Goal: Information Seeking & Learning: Find specific fact

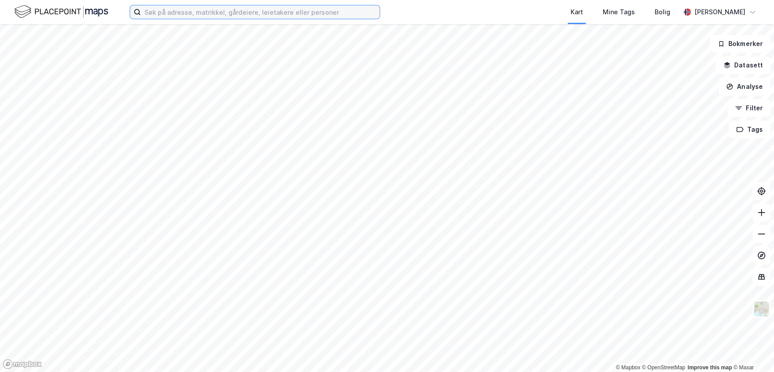
click at [163, 14] on input at bounding box center [260, 11] width 239 height 13
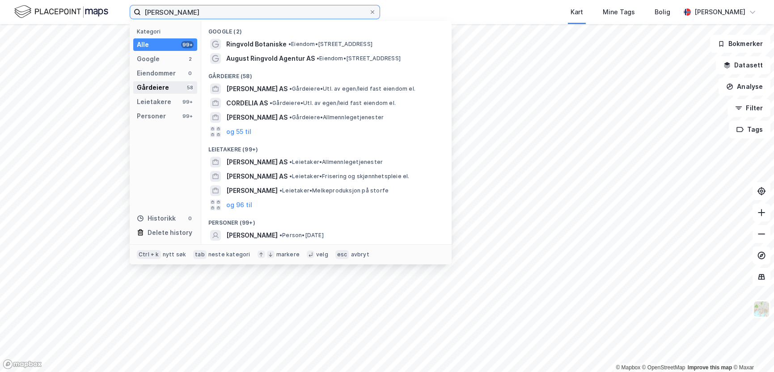
type input "[PERSON_NAME]"
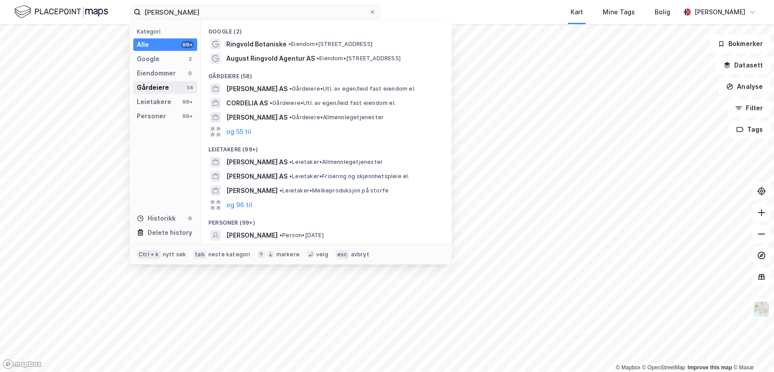
click at [179, 90] on div "Gårdeiere 58" at bounding box center [165, 87] width 64 height 13
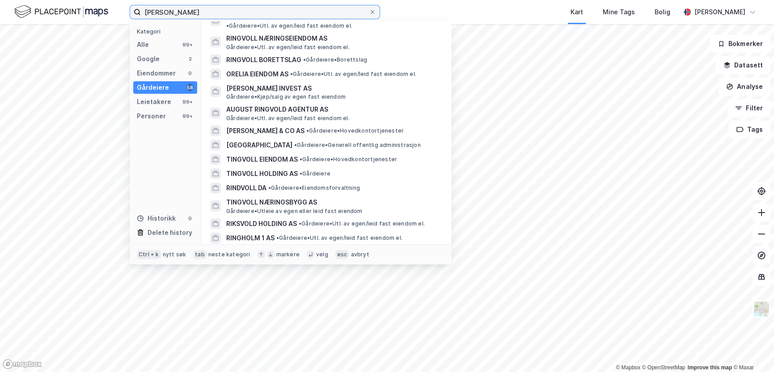
scroll to position [244, 0]
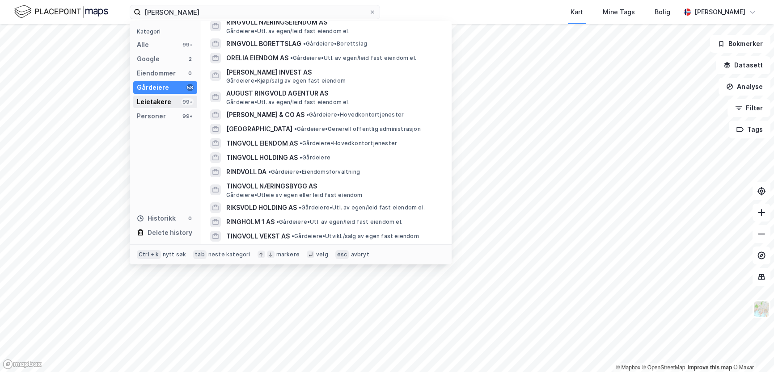
click at [172, 106] on div "Leietakere 99+" at bounding box center [165, 102] width 64 height 13
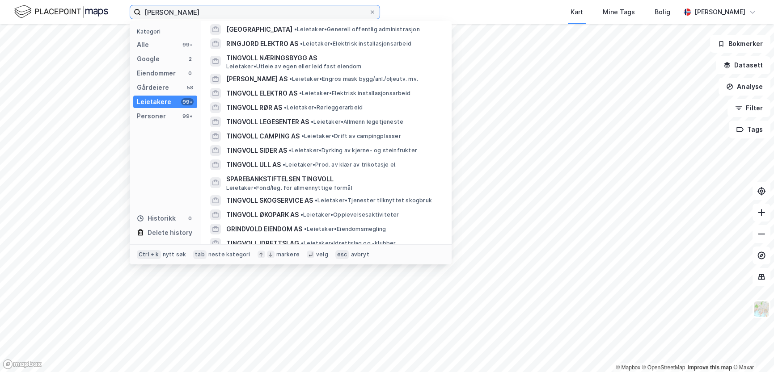
scroll to position [0, 0]
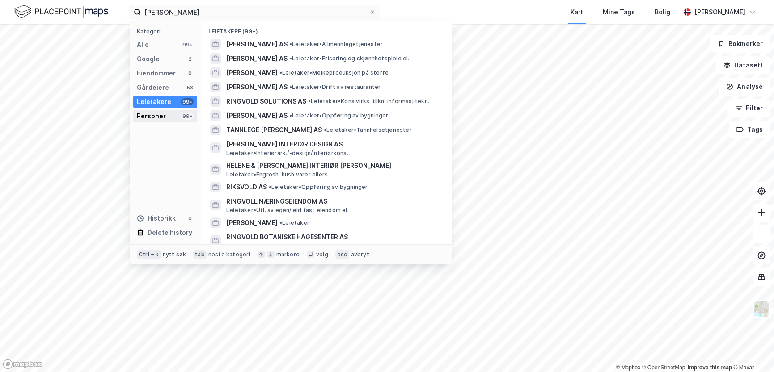
click at [170, 115] on div "Personer 99+" at bounding box center [165, 116] width 64 height 13
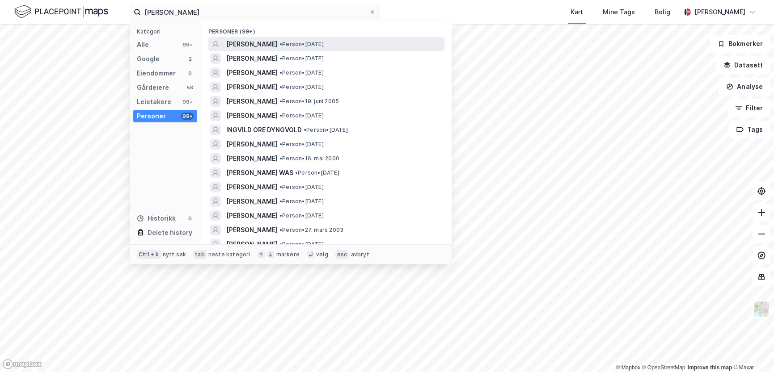
click at [278, 49] on span "[PERSON_NAME]" at bounding box center [251, 44] width 51 height 11
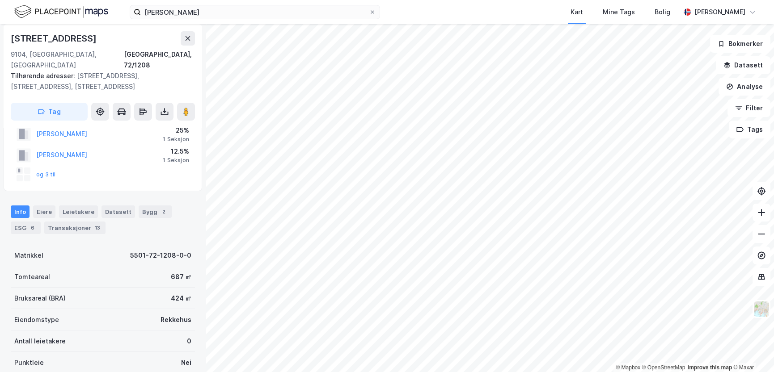
scroll to position [81, 0]
click at [93, 223] on div "13" at bounding box center [97, 227] width 9 height 9
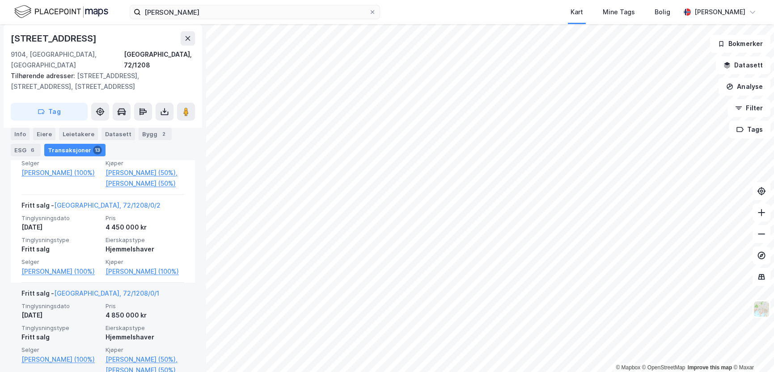
scroll to position [313, 0]
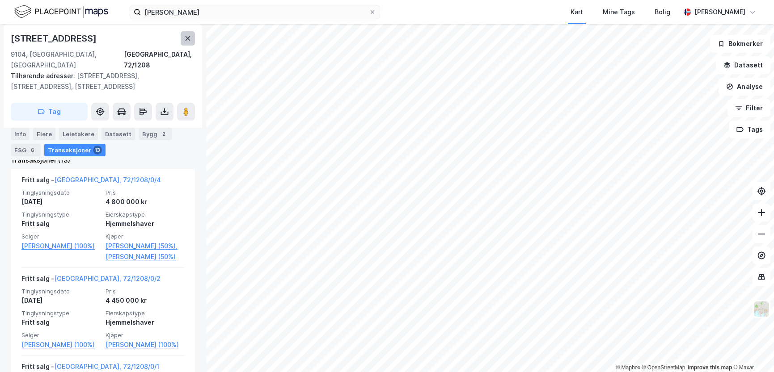
click at [189, 41] on icon at bounding box center [187, 38] width 7 height 7
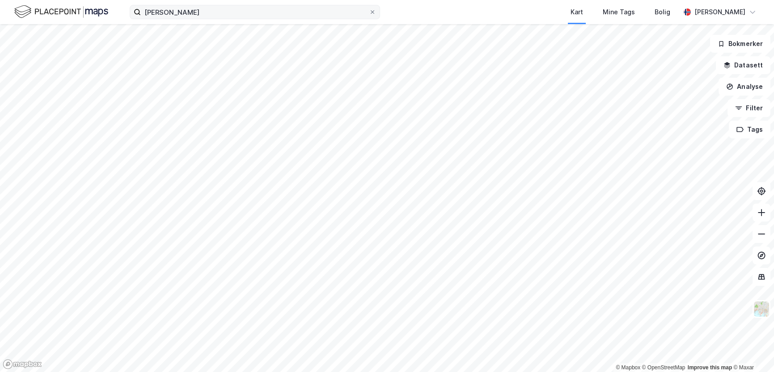
click at [371, 12] on icon at bounding box center [372, 11] width 5 height 5
click at [369, 12] on input "[PERSON_NAME]" at bounding box center [255, 11] width 228 height 13
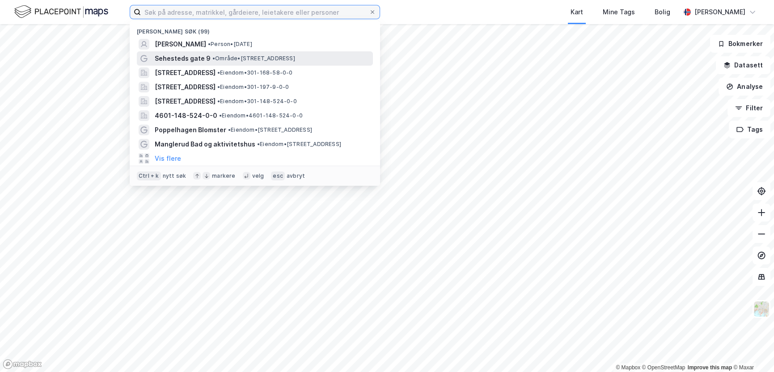
type input "k"
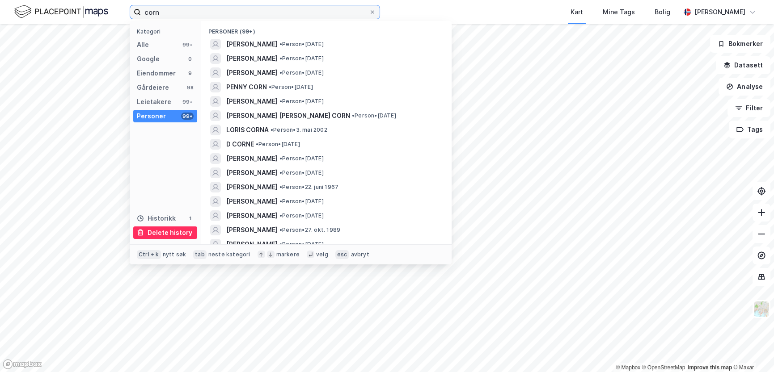
type input "corn"
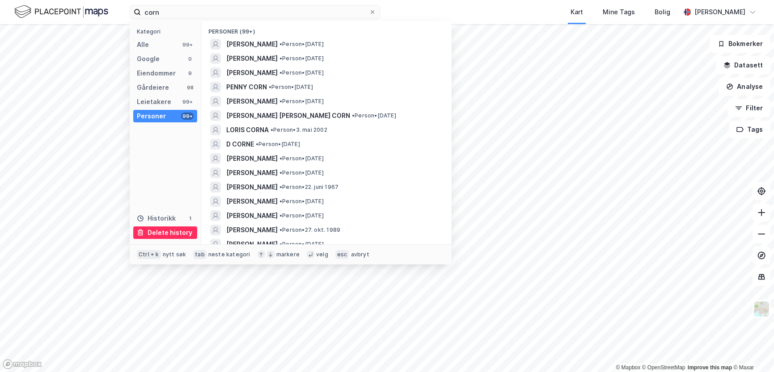
click at [173, 233] on div "Delete history" at bounding box center [170, 233] width 45 height 11
click at [172, 41] on div "Alle 99+" at bounding box center [165, 44] width 64 height 13
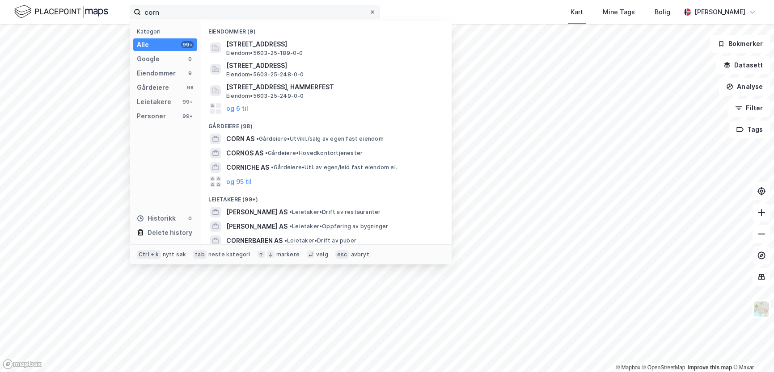
click at [372, 13] on icon at bounding box center [372, 11] width 5 height 5
click at [369, 13] on input "corn" at bounding box center [255, 11] width 228 height 13
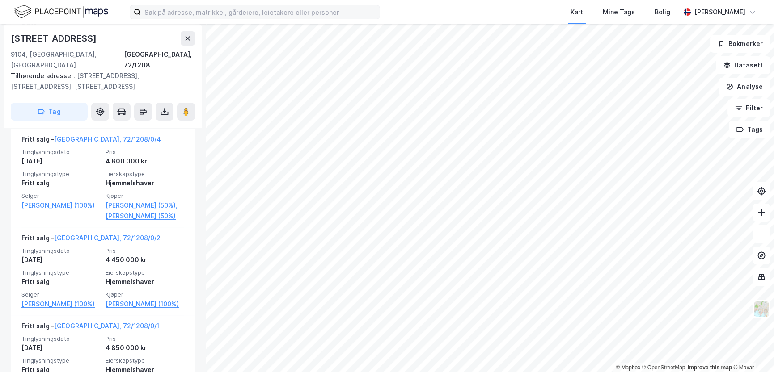
scroll to position [284, 0]
